Goal: Task Accomplishment & Management: Use online tool/utility

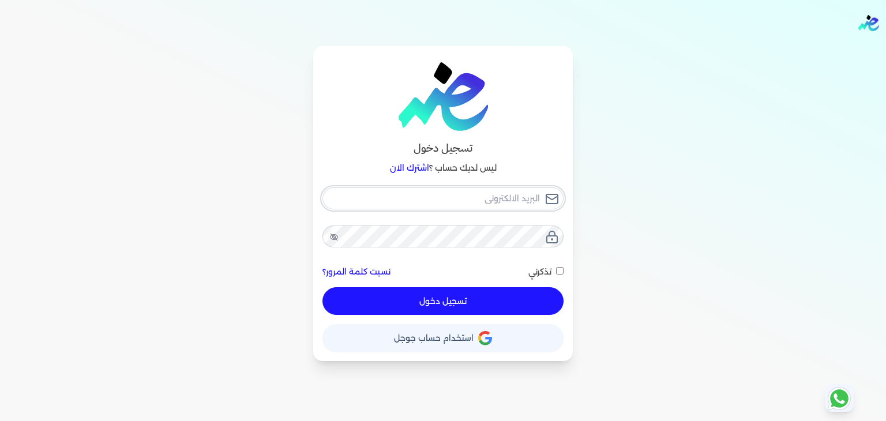
type input "[PERSON_NAME][EMAIL_ADDRESS][PERSON_NAME][DOMAIN_NAME]"
click at [399, 299] on button "تسجيل دخول" at bounding box center [442, 301] width 241 height 28
checkbox input "false"
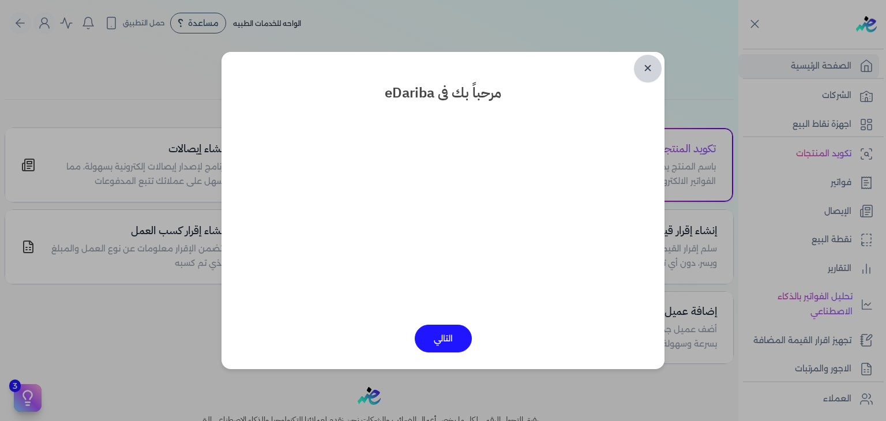
click at [655, 59] on link "✕" at bounding box center [648, 69] width 28 height 28
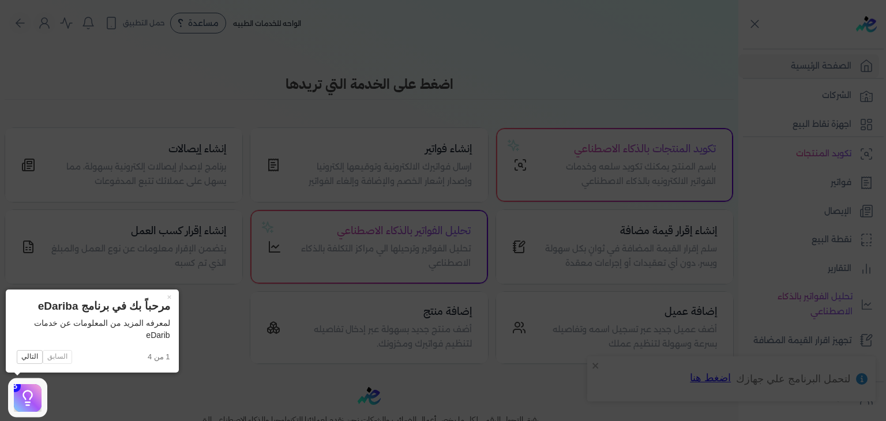
click at [599, 103] on icon at bounding box center [443, 210] width 886 height 421
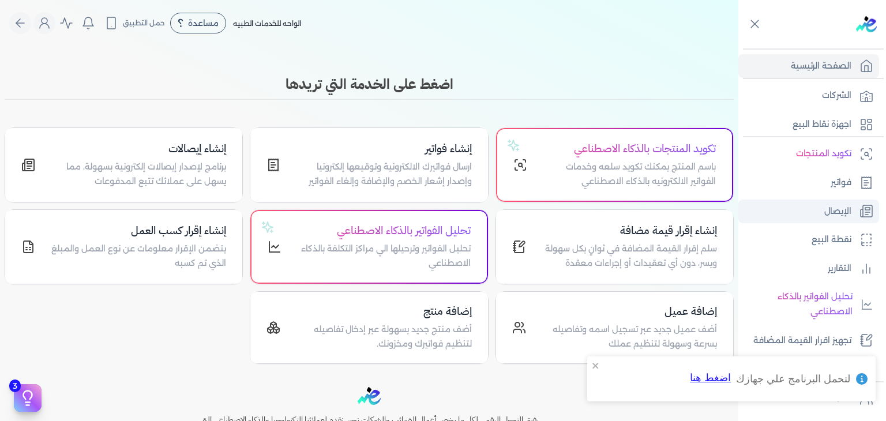
click at [836, 202] on link "الإيصال" at bounding box center [808, 212] width 141 height 24
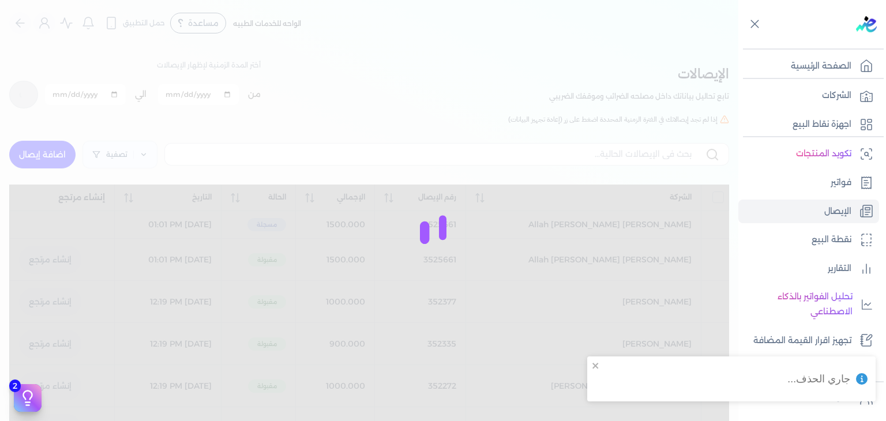
checkbox input "false"
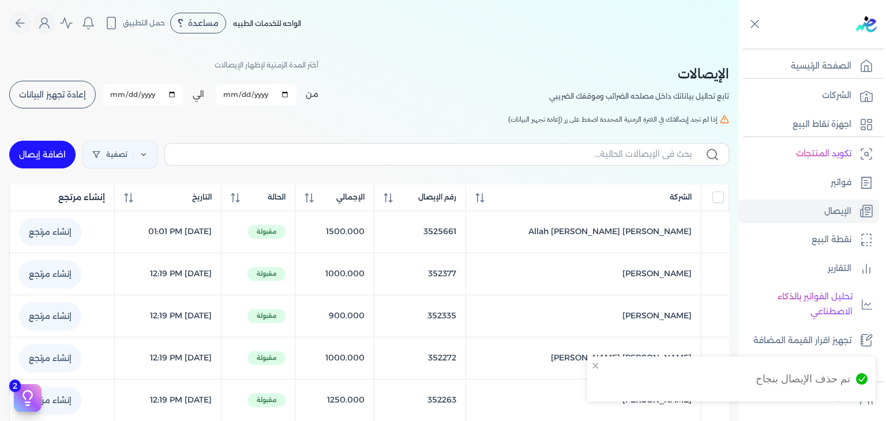
click at [65, 141] on link "اضافة إيصال" at bounding box center [42, 155] width 66 height 28
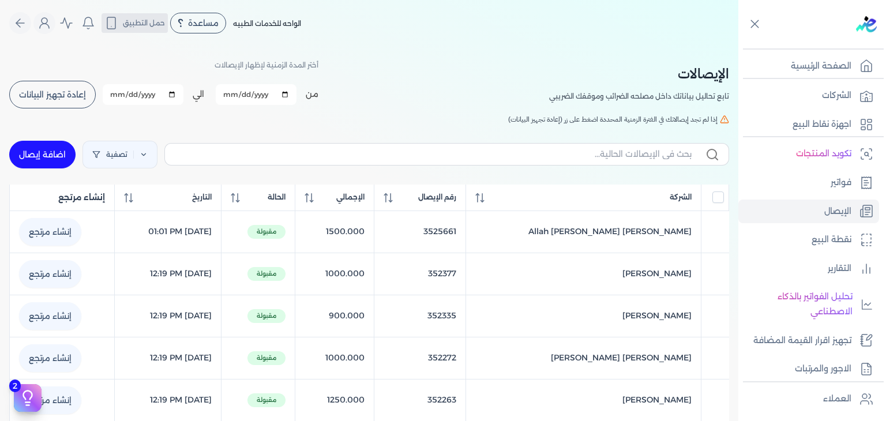
select select "EGP"
select select "EGS"
select select "B"
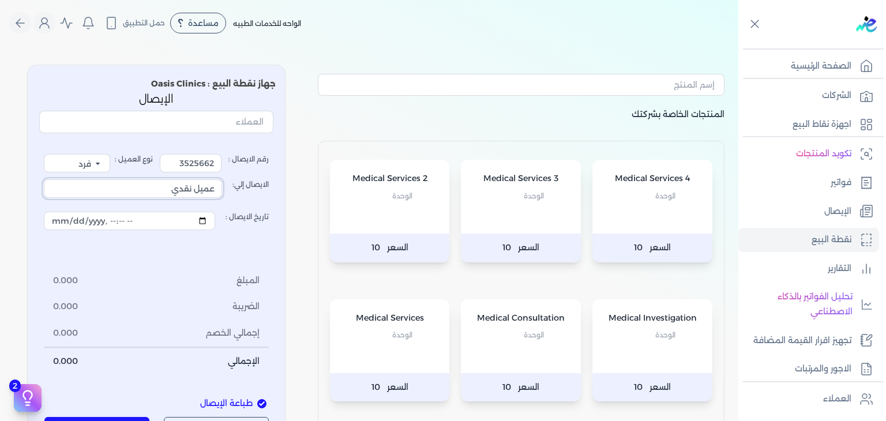
click at [166, 181] on input "عميل نقدي" at bounding box center [133, 188] width 178 height 18
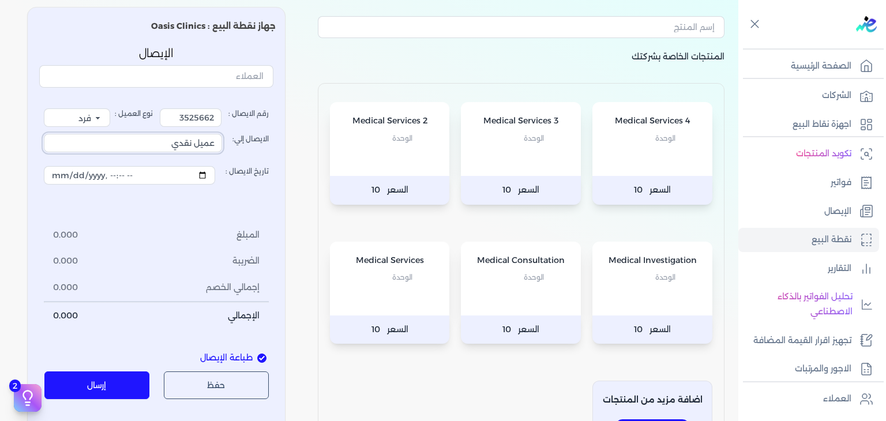
scroll to position [58, 0]
click at [510, 294] on div "Medical Consultation الوحدة" at bounding box center [521, 279] width 120 height 74
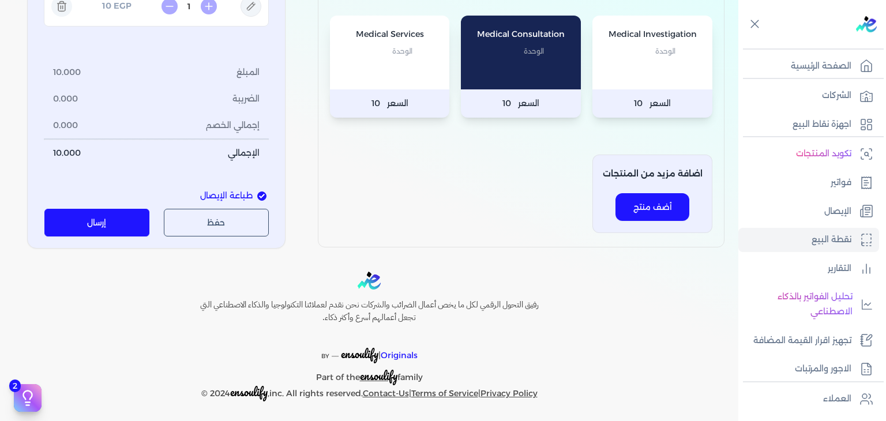
scroll to position [286, 0]
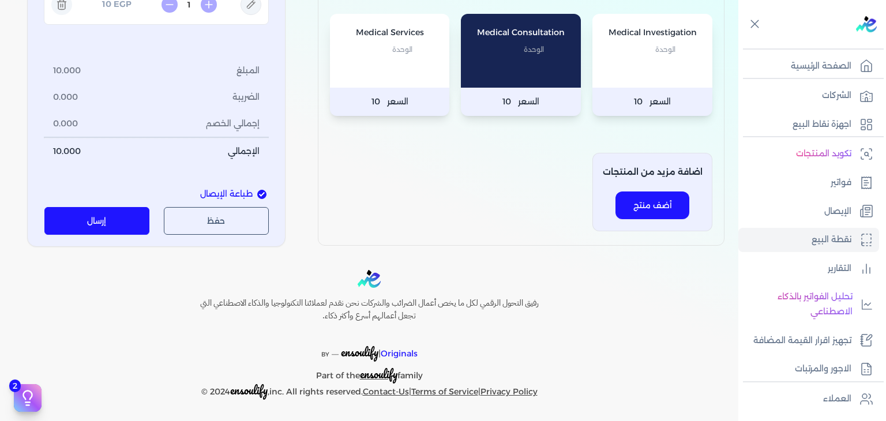
click at [113, 217] on button "إرسال" at bounding box center [97, 221] width 106 height 28
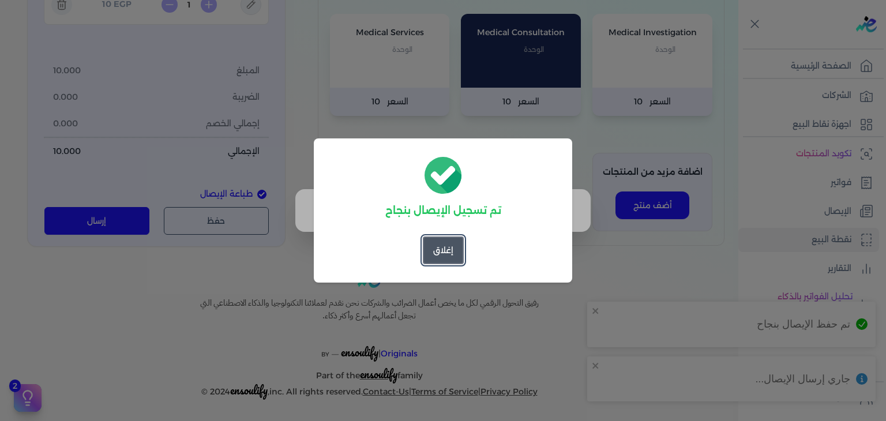
click at [459, 255] on button "إغلاق" at bounding box center [443, 250] width 41 height 28
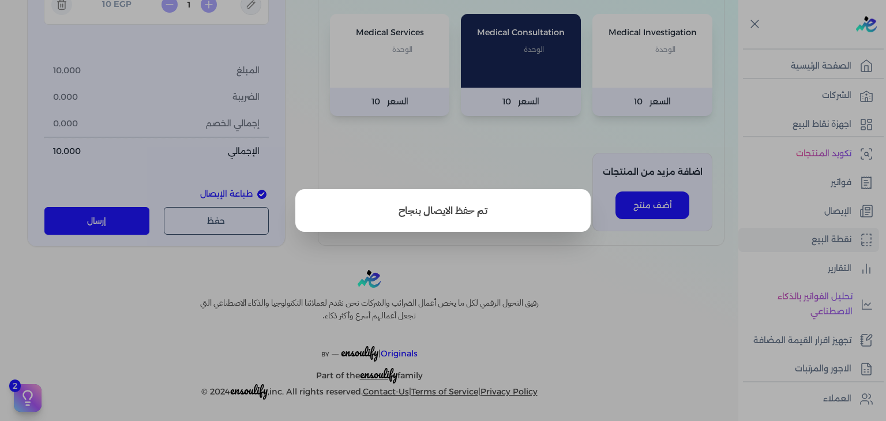
click at [453, 158] on button "close" at bounding box center [443, 210] width 886 height 421
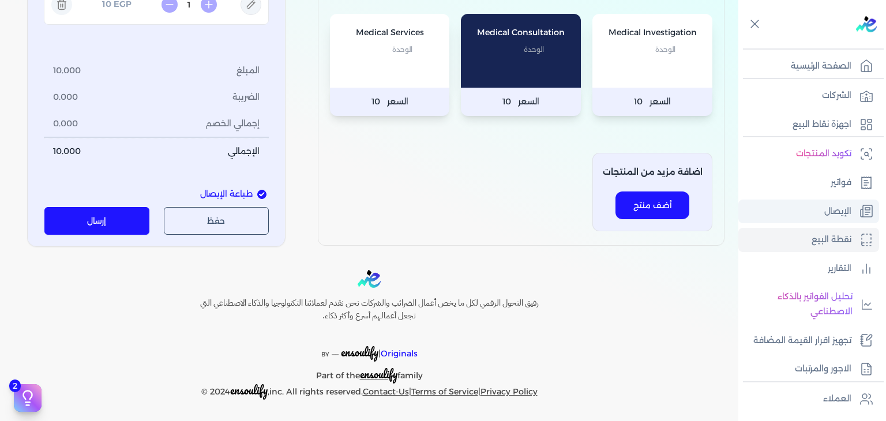
click at [805, 212] on link "الإيصال" at bounding box center [808, 212] width 141 height 24
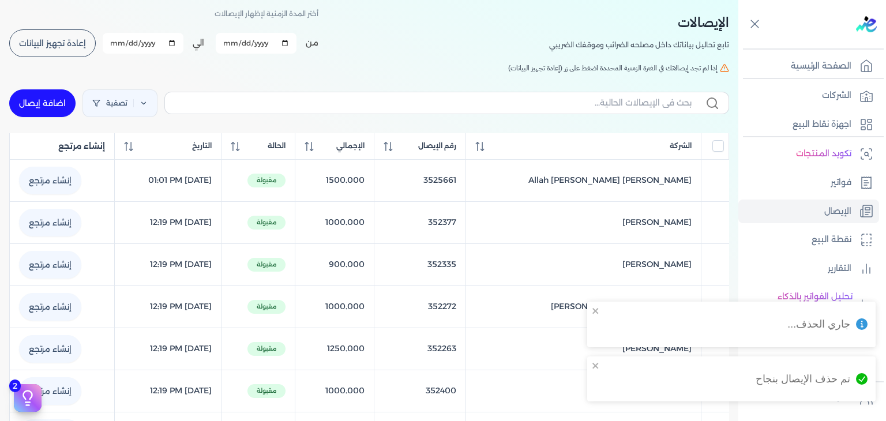
scroll to position [46, 0]
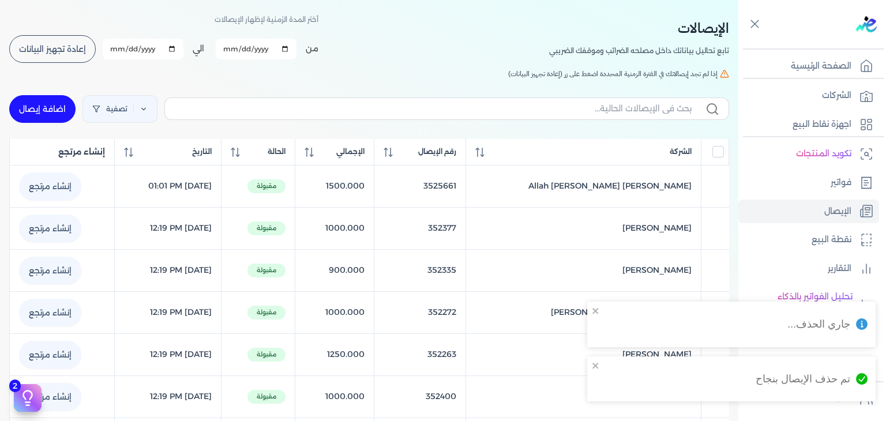
click at [65, 51] on span "إعادة تجهيز البيانات" at bounding box center [52, 49] width 67 height 8
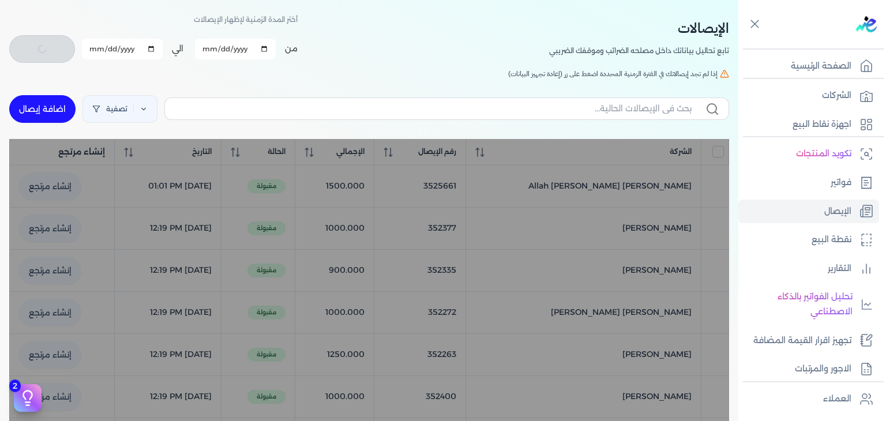
checkbox input "false"
